Goal: Task Accomplishment & Management: Manage account settings

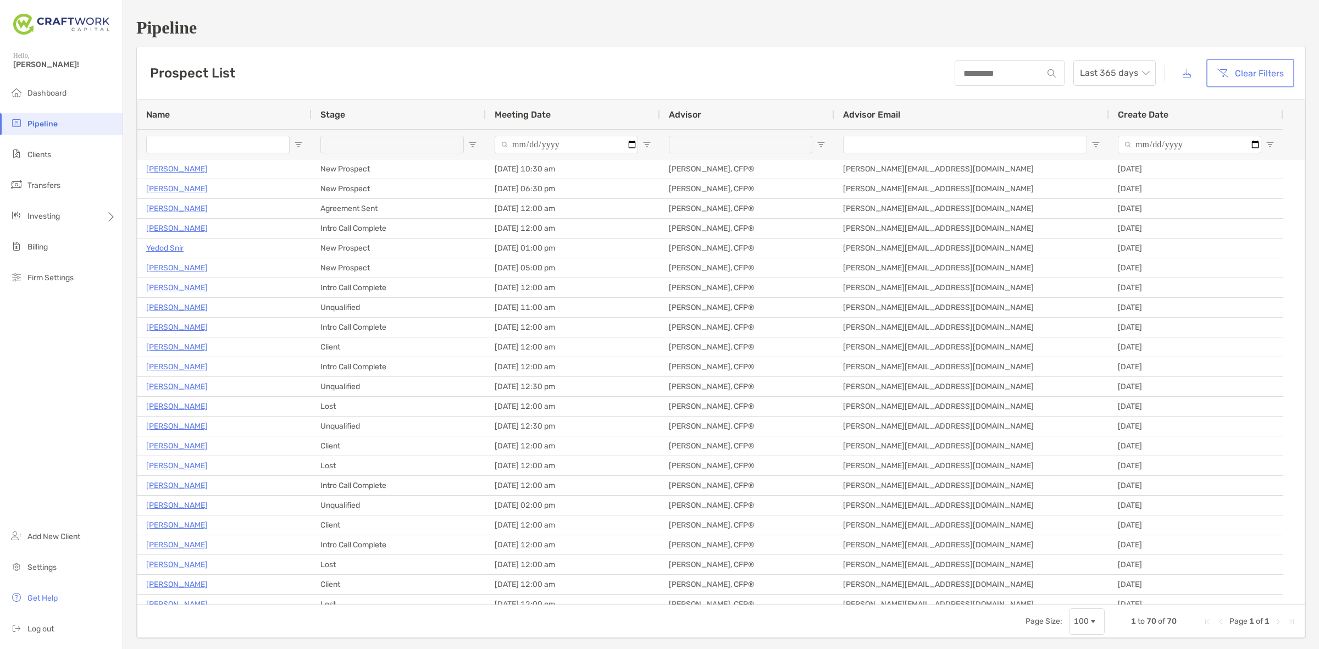
click at [1216, 80] on button "Clear Filters" at bounding box center [1250, 73] width 84 height 24
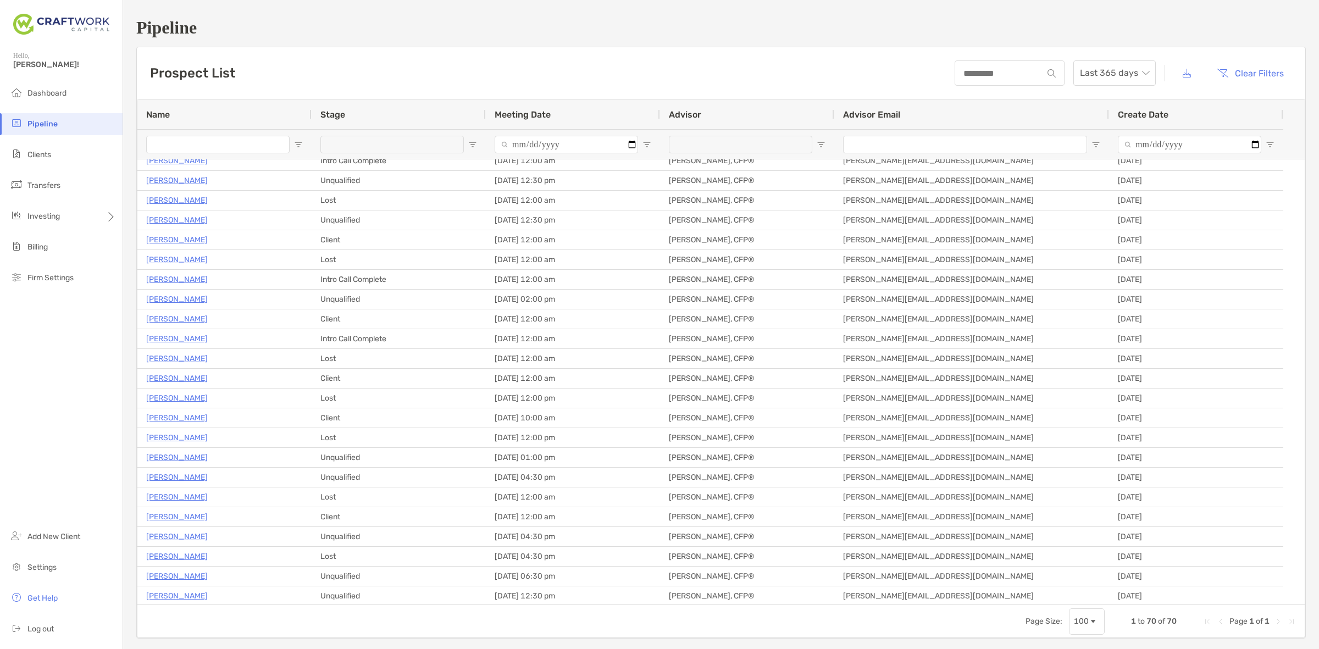
click at [243, 142] on input "Name Filter Input" at bounding box center [217, 145] width 143 height 18
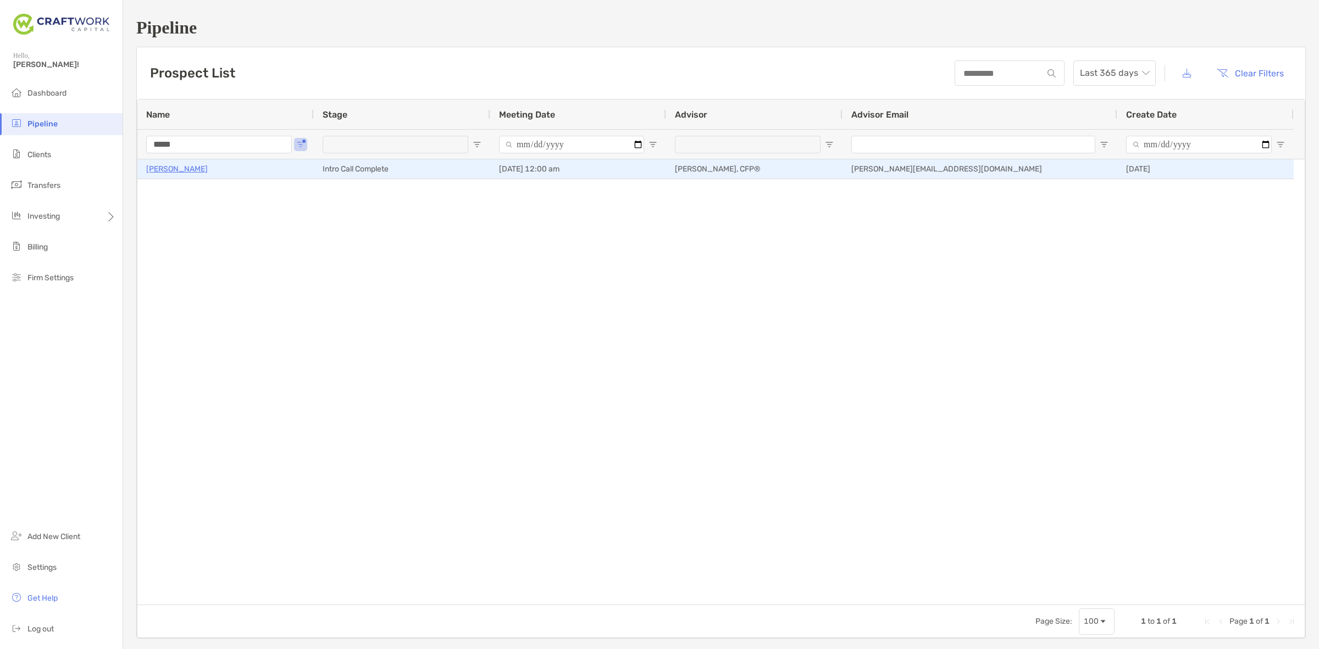
type input "*****"
click at [160, 174] on p "[PERSON_NAME]" at bounding box center [177, 169] width 62 height 14
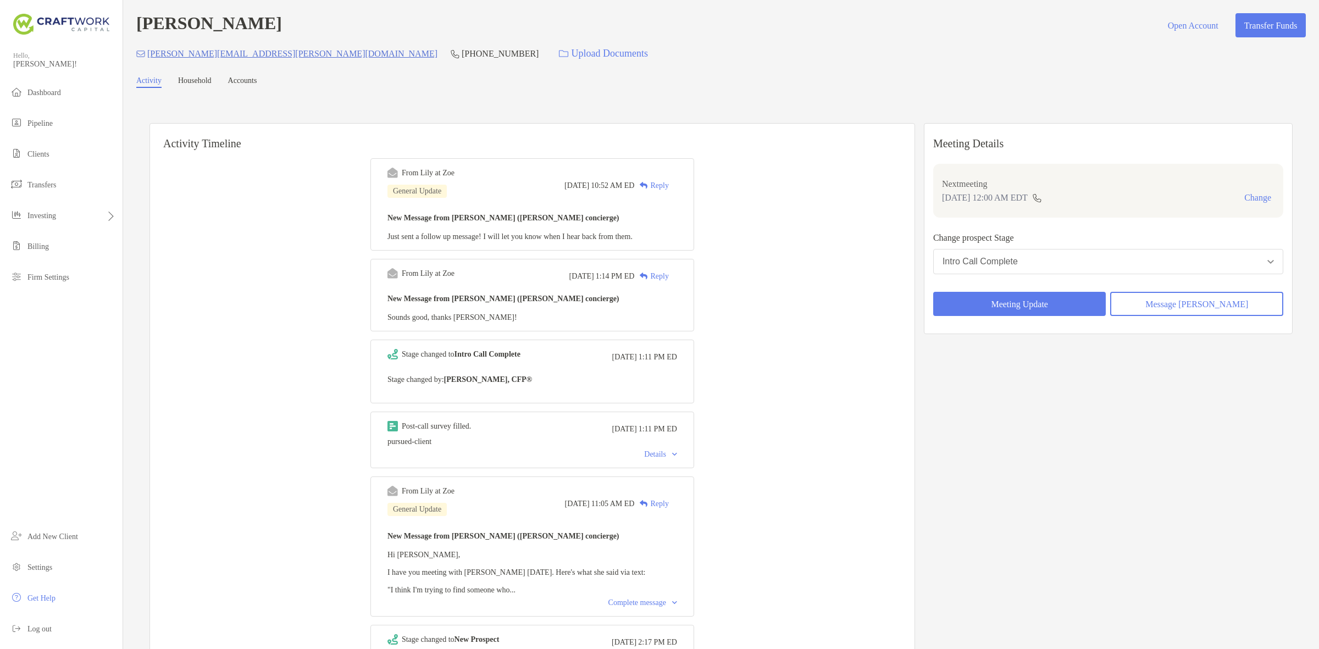
click at [1067, 267] on button "Intro Call Complete" at bounding box center [1108, 261] width 350 height 25
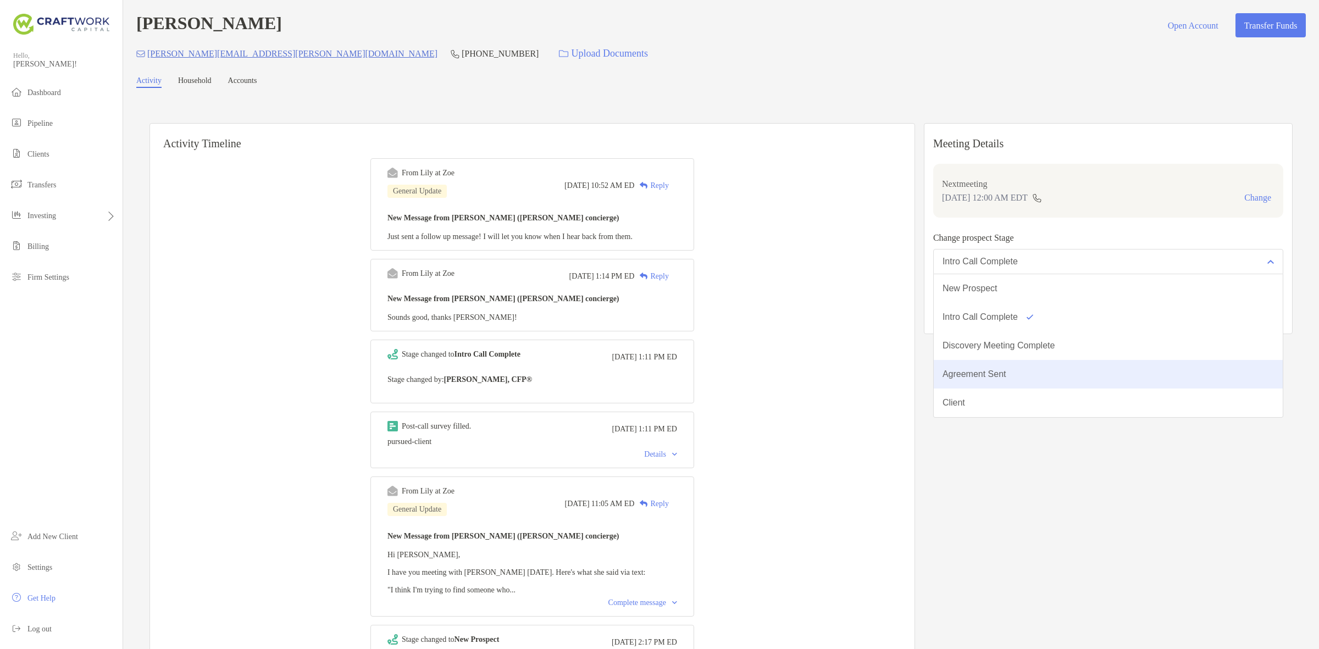
click at [1069, 382] on button "Agreement Sent" at bounding box center [1108, 374] width 349 height 29
